Goal: Use online tool/utility

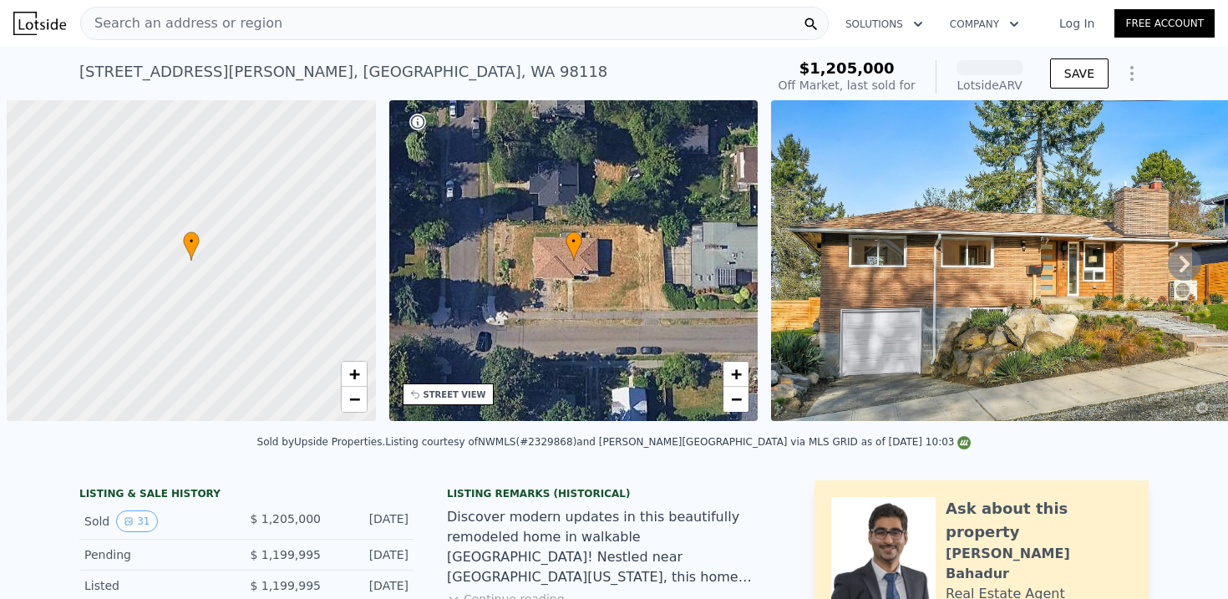
scroll to position [0, 7]
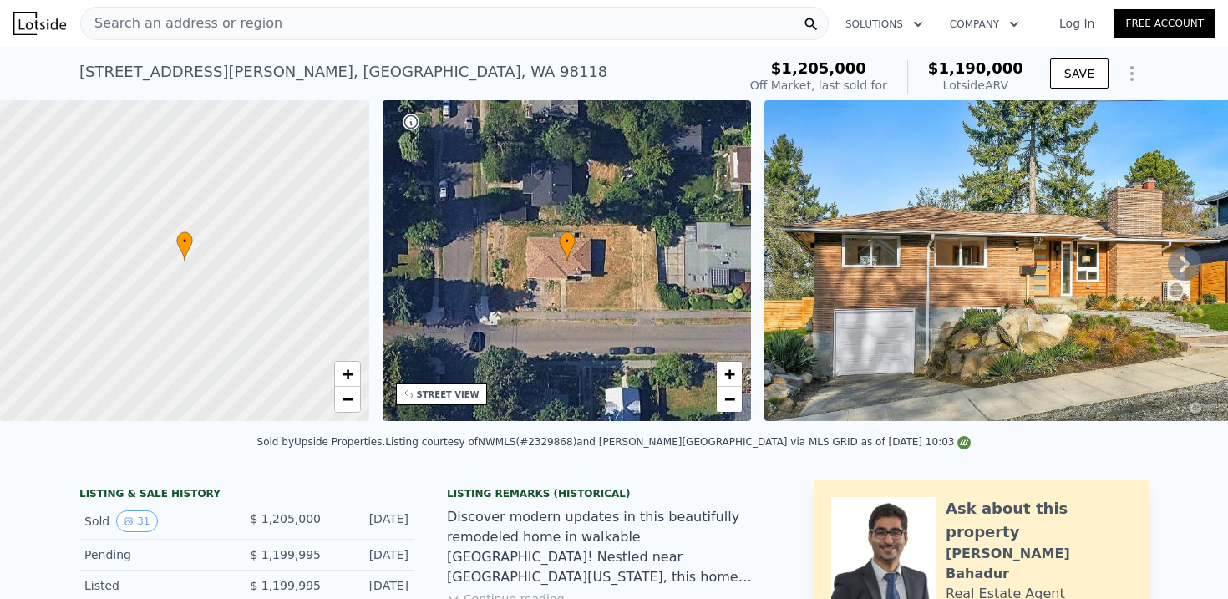
click at [503, 256] on div "• + −" at bounding box center [567, 260] width 369 height 321
click at [817, 263] on img at bounding box center [1004, 260] width 481 height 321
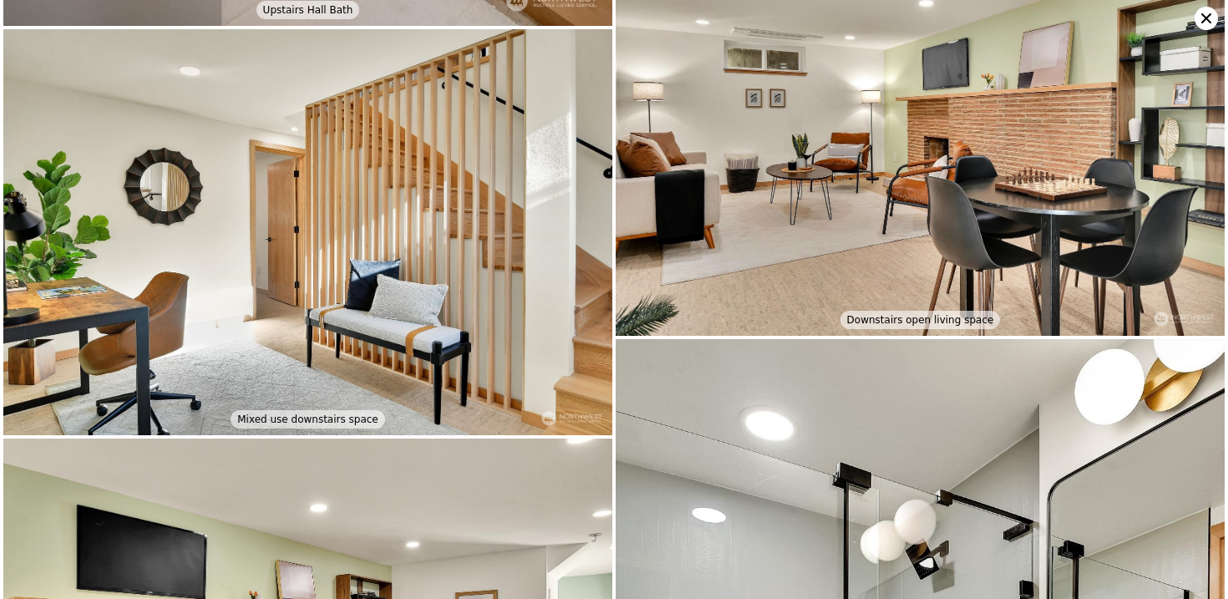
scroll to position [4290, 0]
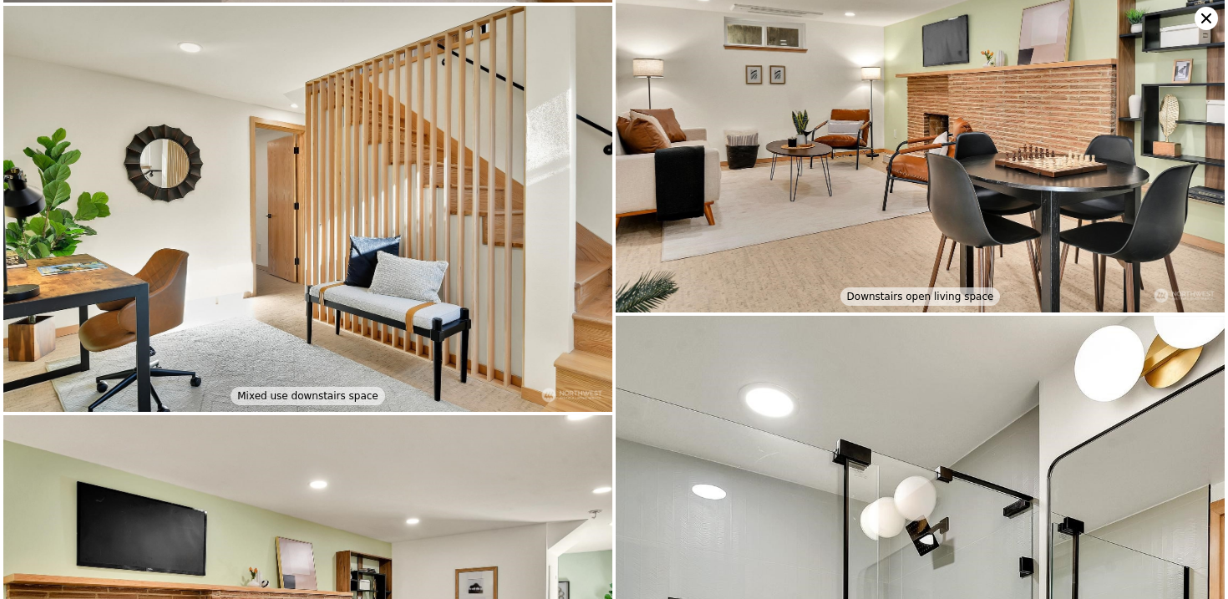
click at [866, 257] on img at bounding box center [920, 110] width 609 height 406
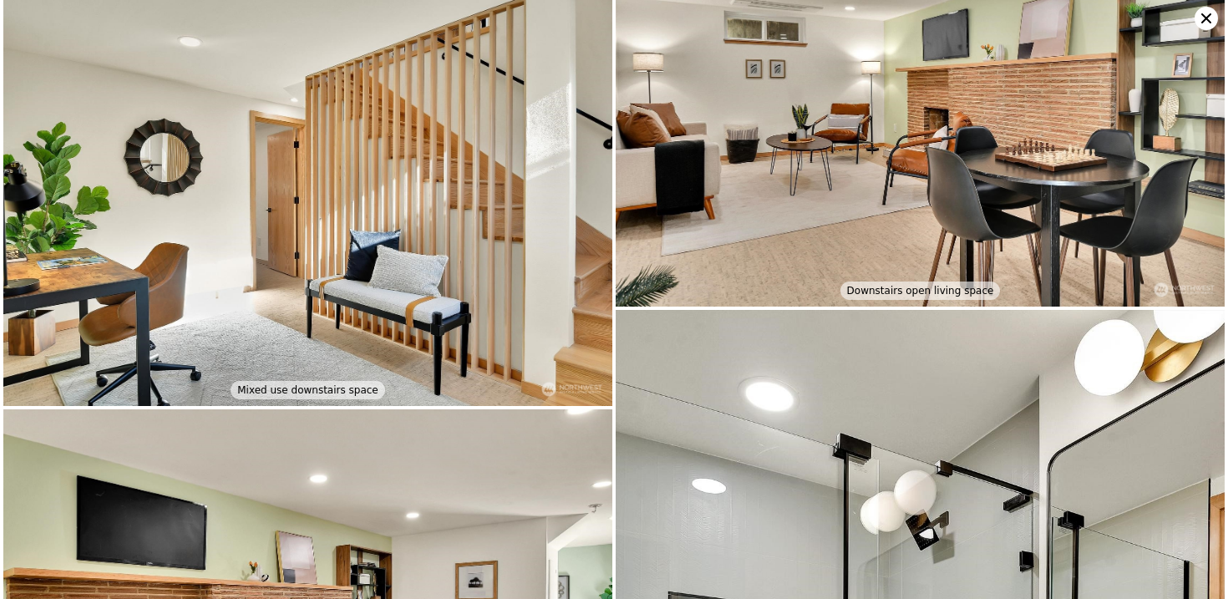
click at [866, 233] on img at bounding box center [920, 104] width 609 height 406
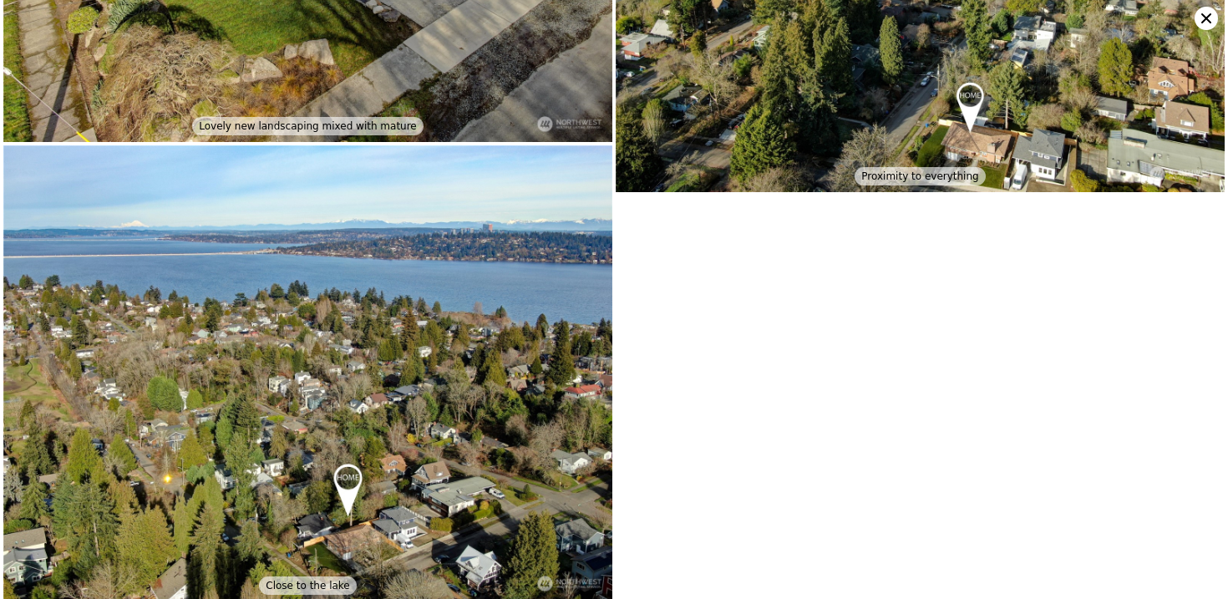
scroll to position [7063, 0]
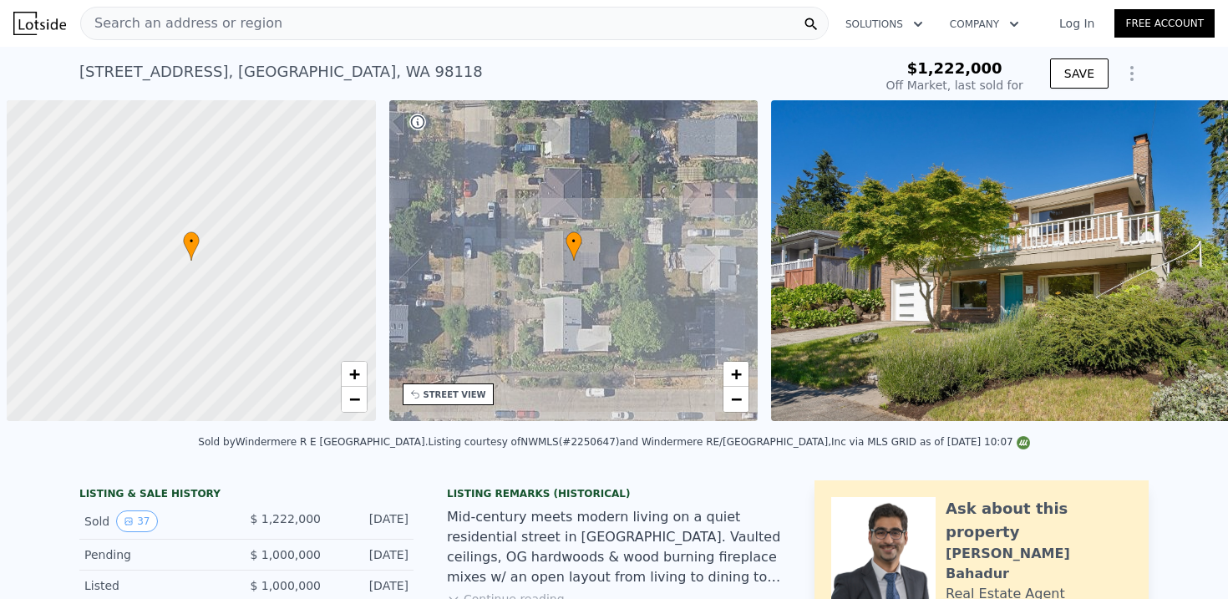
scroll to position [0, 7]
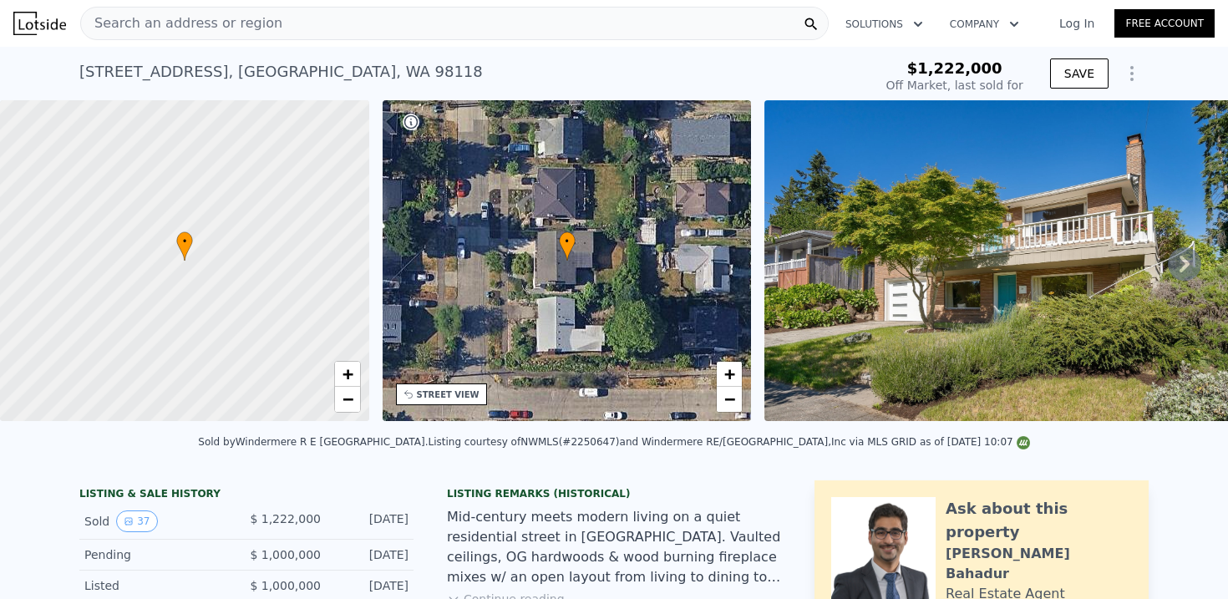
click at [969, 291] on img at bounding box center [1004, 260] width 481 height 321
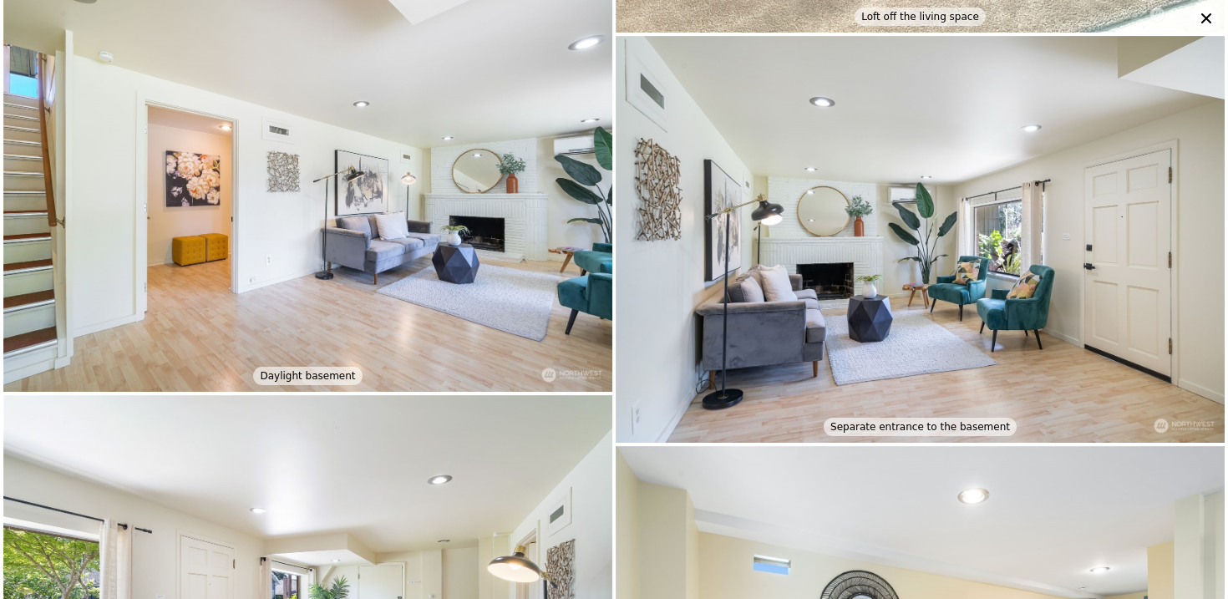
scroll to position [4095, 0]
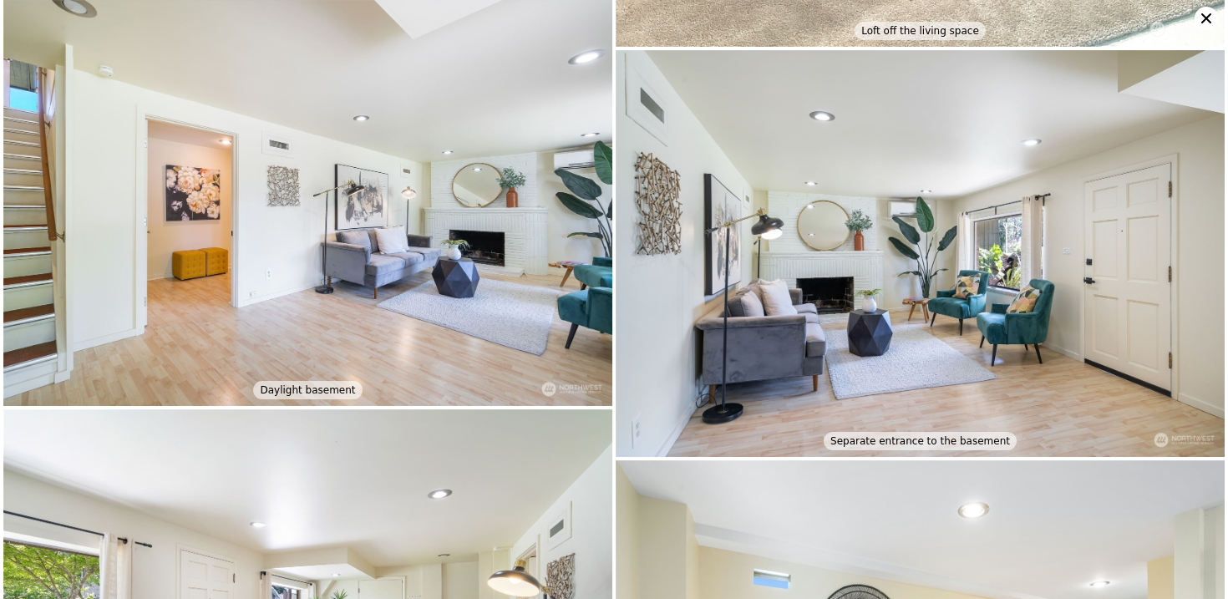
type input "$ 1,229,000"
type input "-$ 182,467"
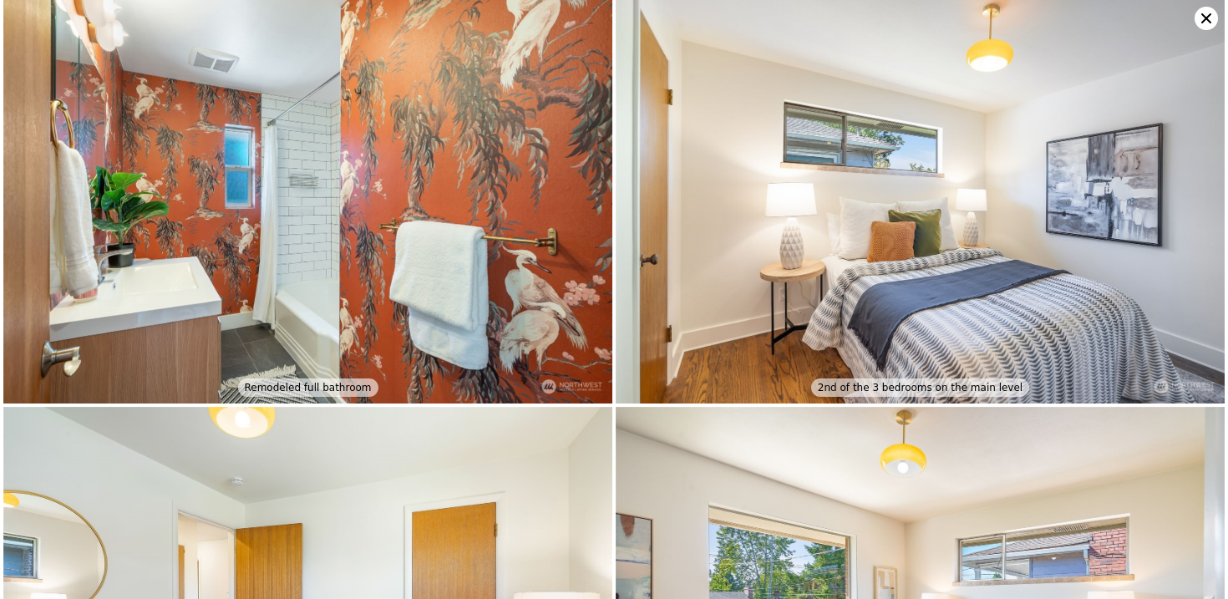
scroll to position [2866, 0]
